Goal: Find specific page/section: Find specific page/section

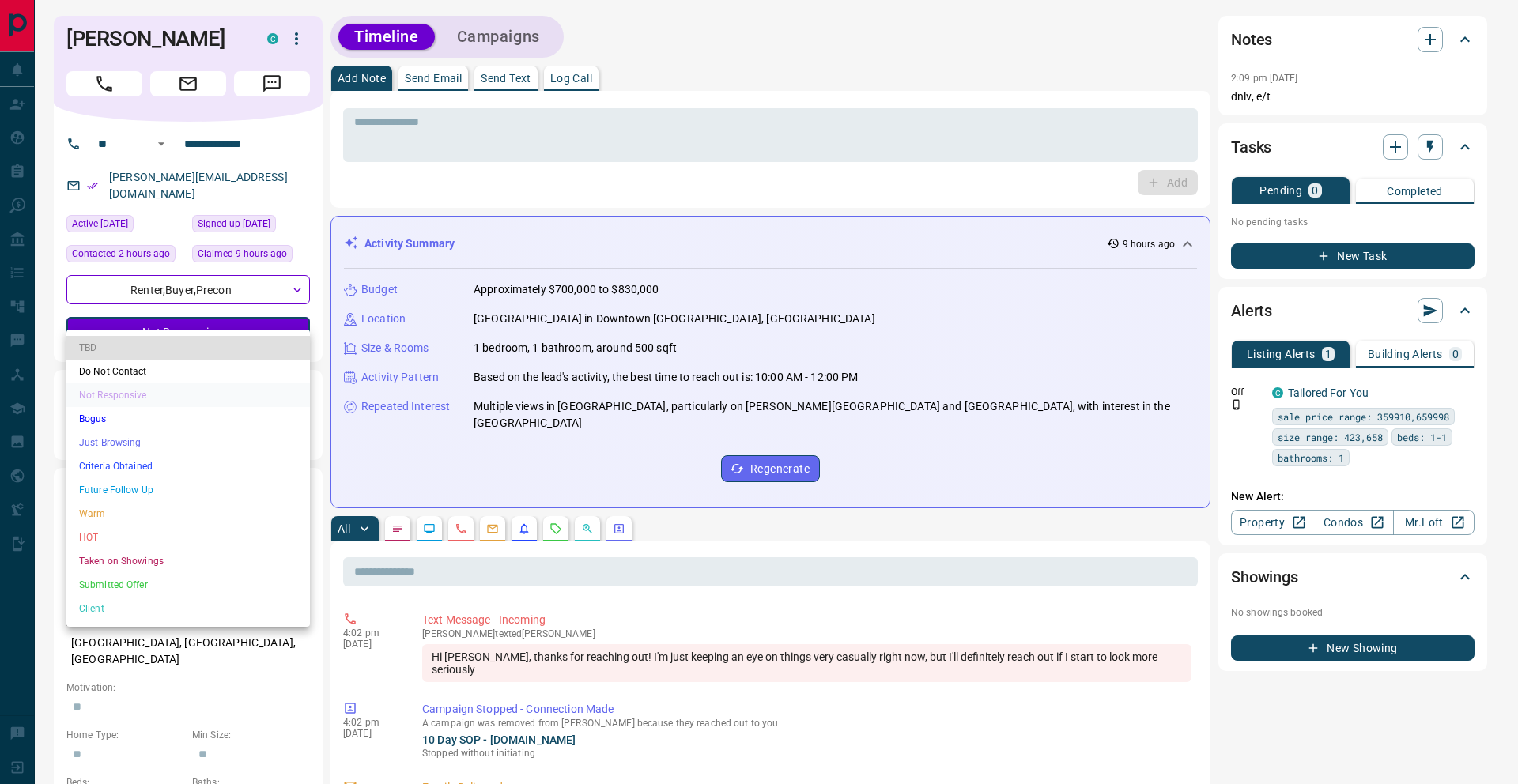
click at [180, 447] on li "Just Browsing" at bounding box center [188, 442] width 243 height 24
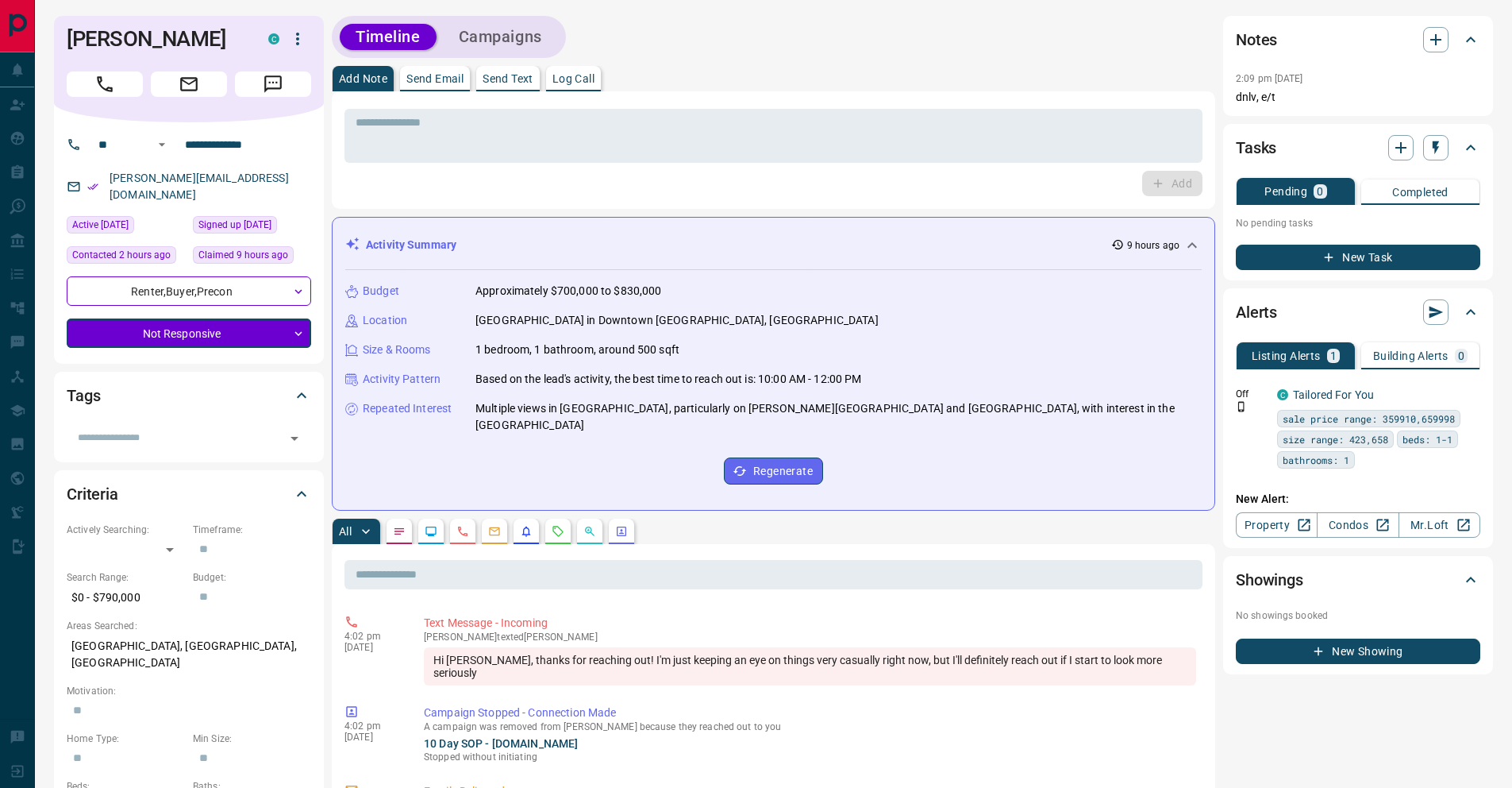
type input "*"
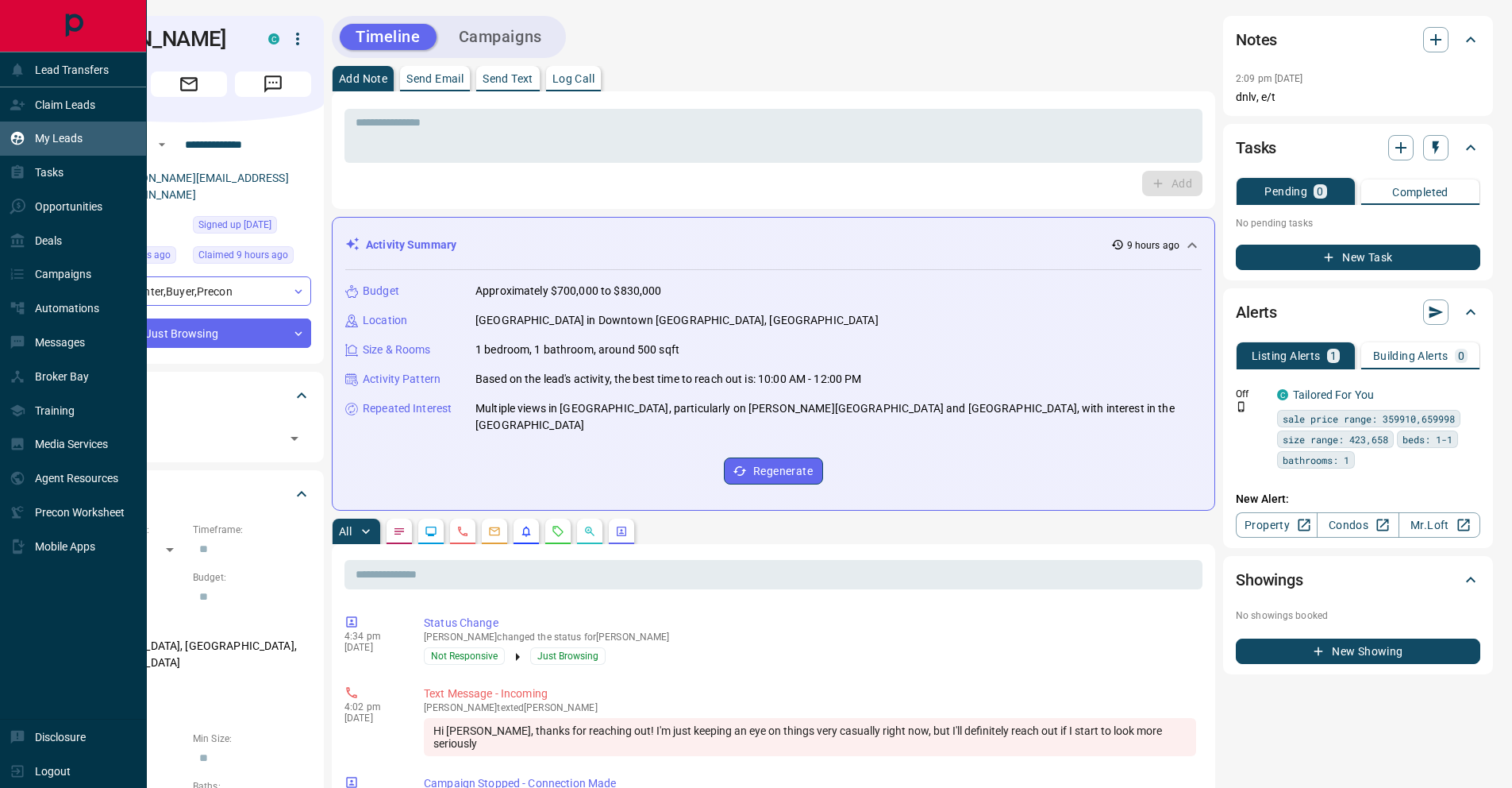
click at [37, 154] on div "My Leads" at bounding box center [73, 138] width 147 height 34
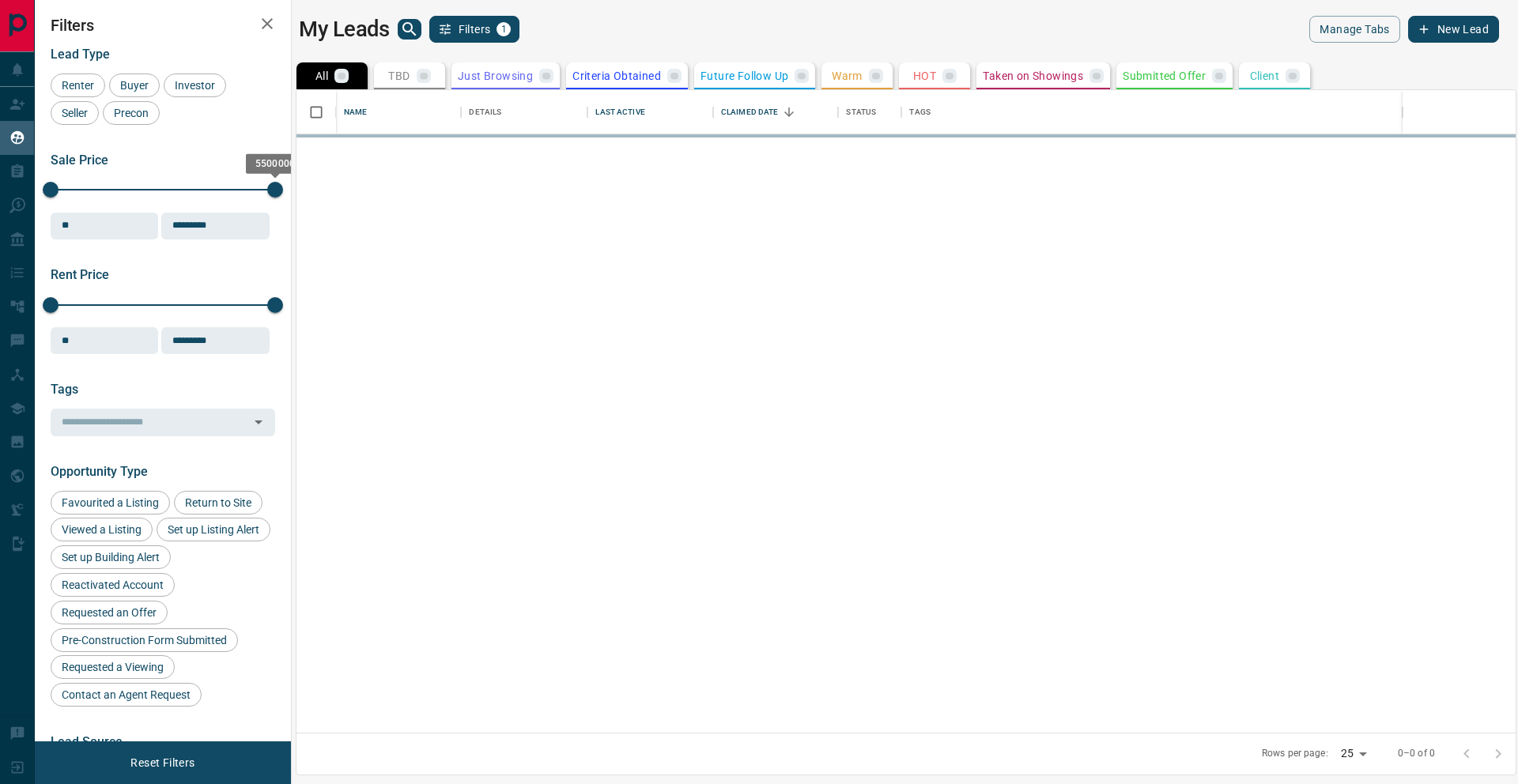
scroll to position [631, 1207]
click at [411, 37] on icon "search button" at bounding box center [409, 29] width 19 height 19
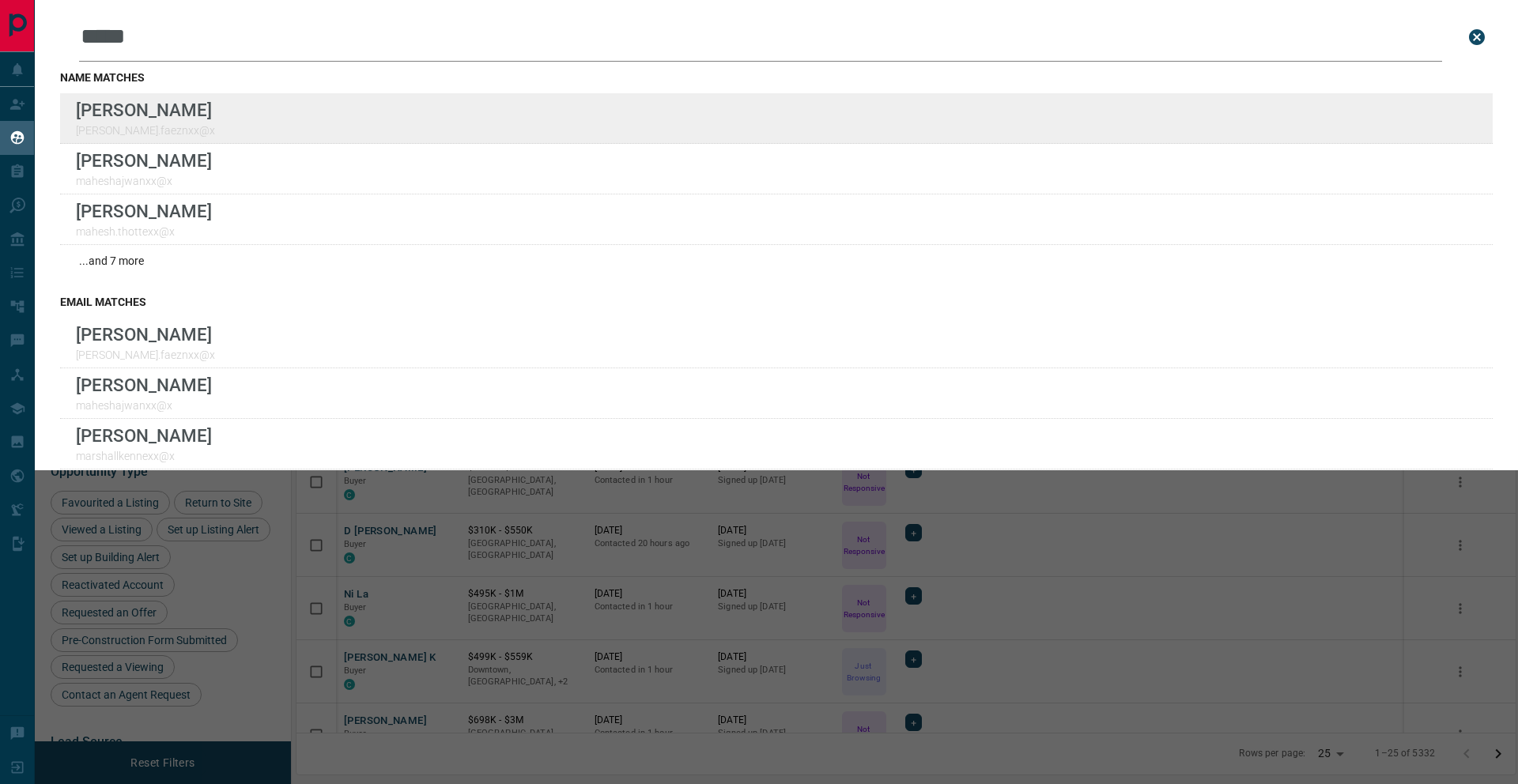
type input "*****"
click at [0, 0] on div "Lead Transfers Claim Leads My Leads Tasks Opportunities Deals Campaigns Automat…" at bounding box center [759, 382] width 1518 height 764
